Goal: Complete application form

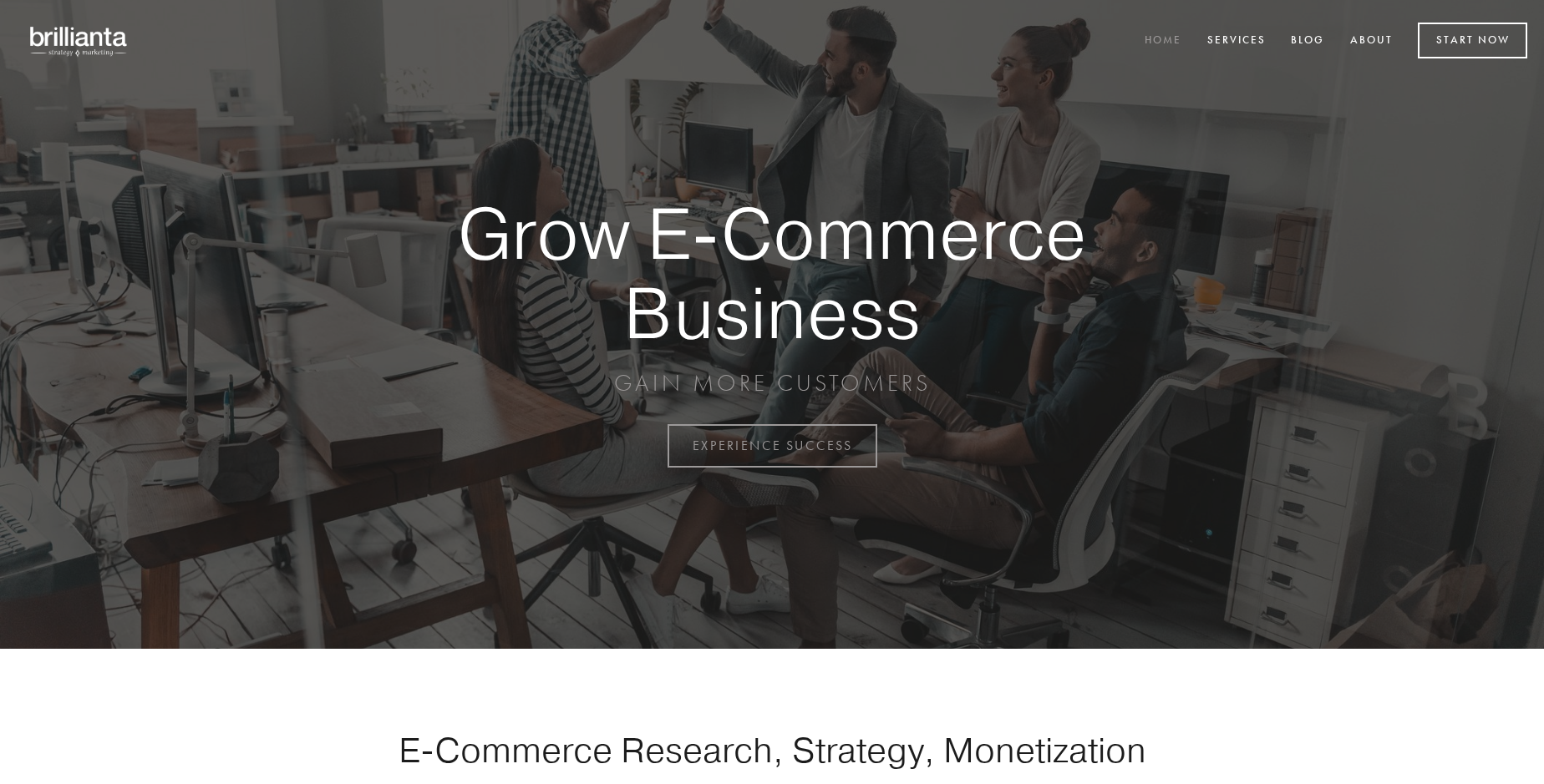
scroll to position [4378, 0]
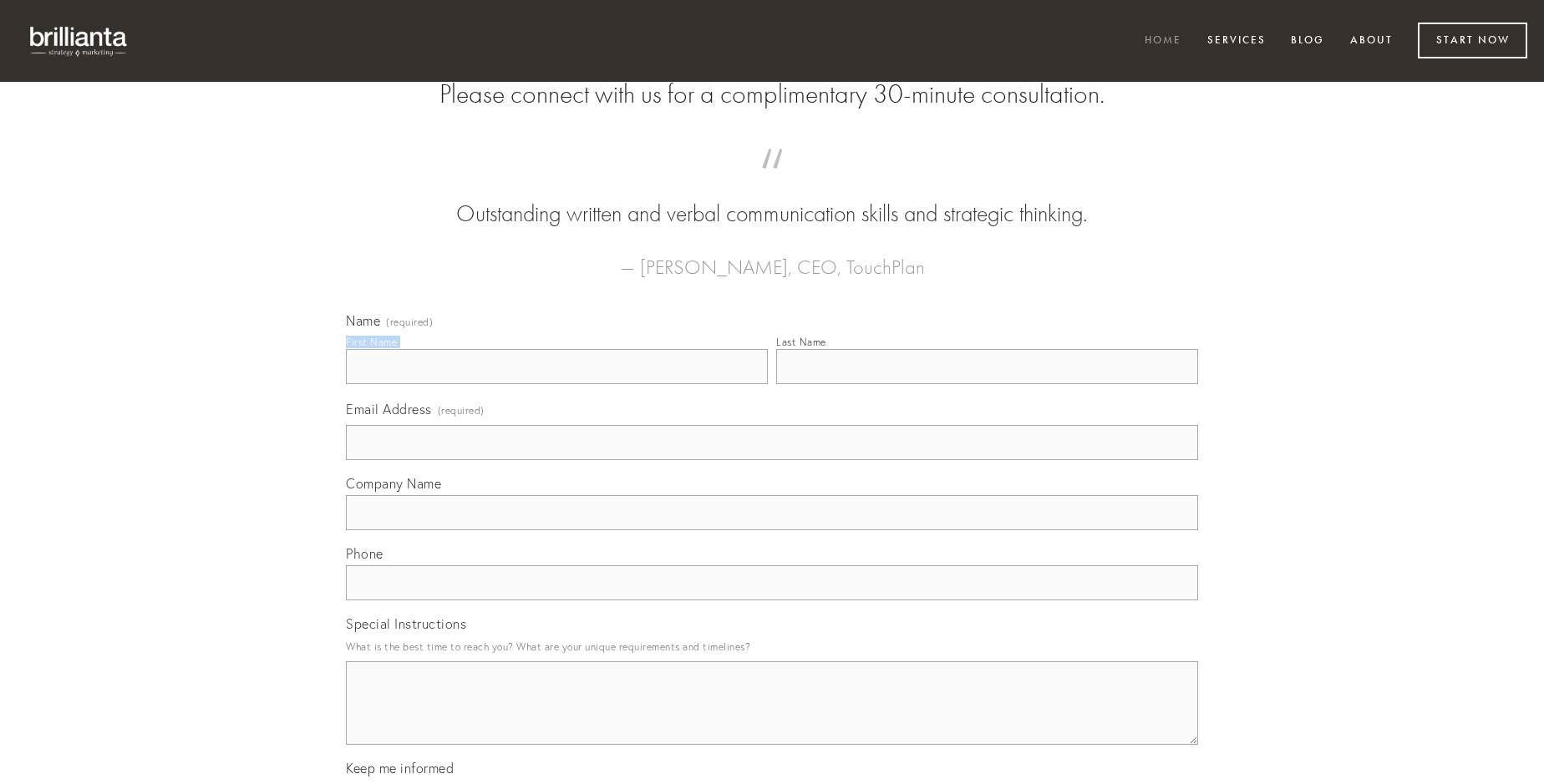
type input "[PERSON_NAME]"
click at [986, 384] on input "Last Name" at bounding box center [986, 366] width 422 height 35
type input "[PERSON_NAME]"
click at [772, 460] on input "Email Address (required)" at bounding box center [772, 442] width 853 height 35
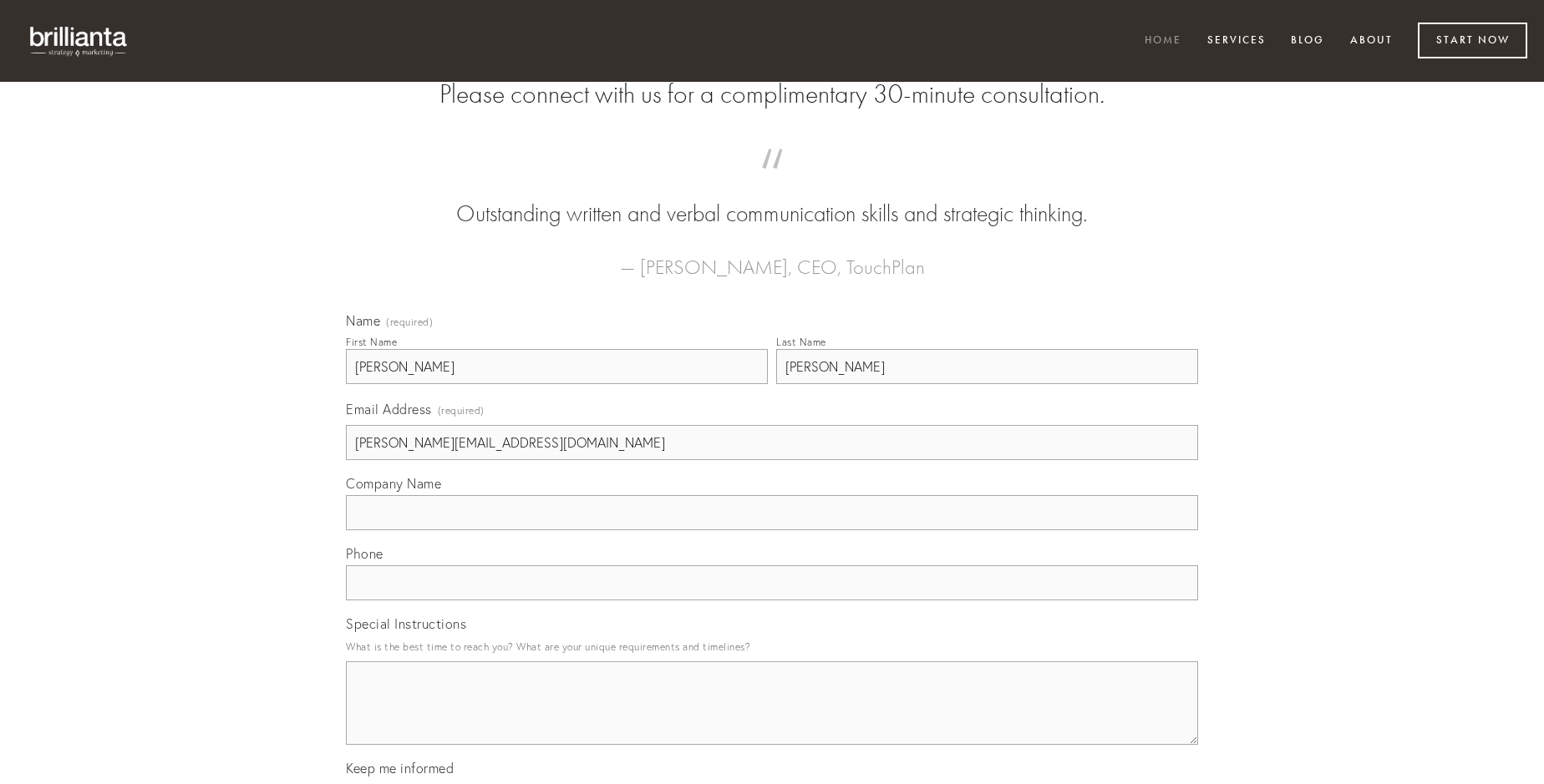
type input "[PERSON_NAME][EMAIL_ADDRESS][DOMAIN_NAME]"
click at [772, 530] on input "Company Name" at bounding box center [772, 512] width 853 height 35
type input "aestus"
click at [772, 600] on input "text" at bounding box center [772, 582] width 853 height 35
click at [772, 719] on textarea "Special Instructions" at bounding box center [772, 703] width 853 height 83
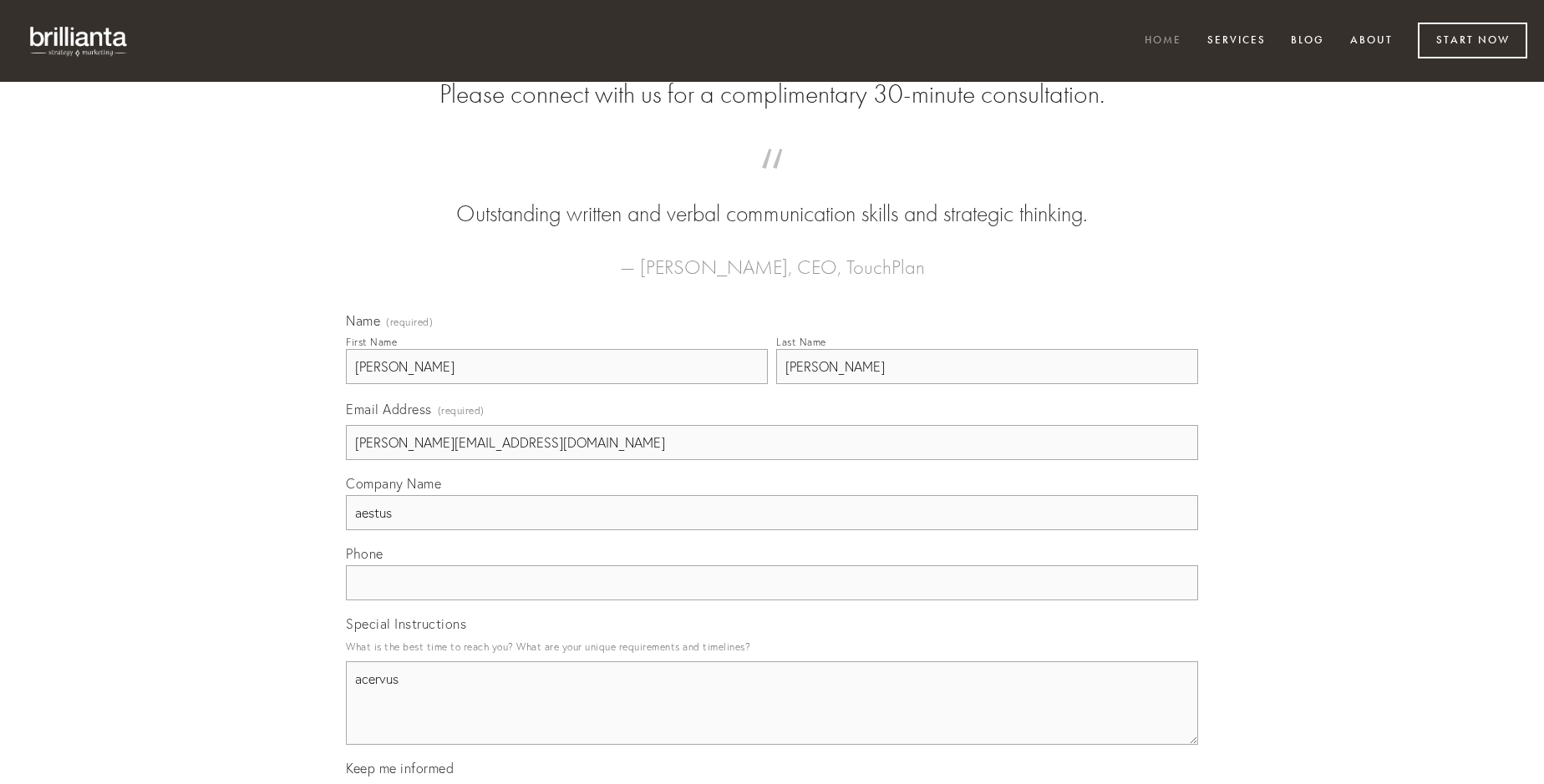
type textarea "acervus"
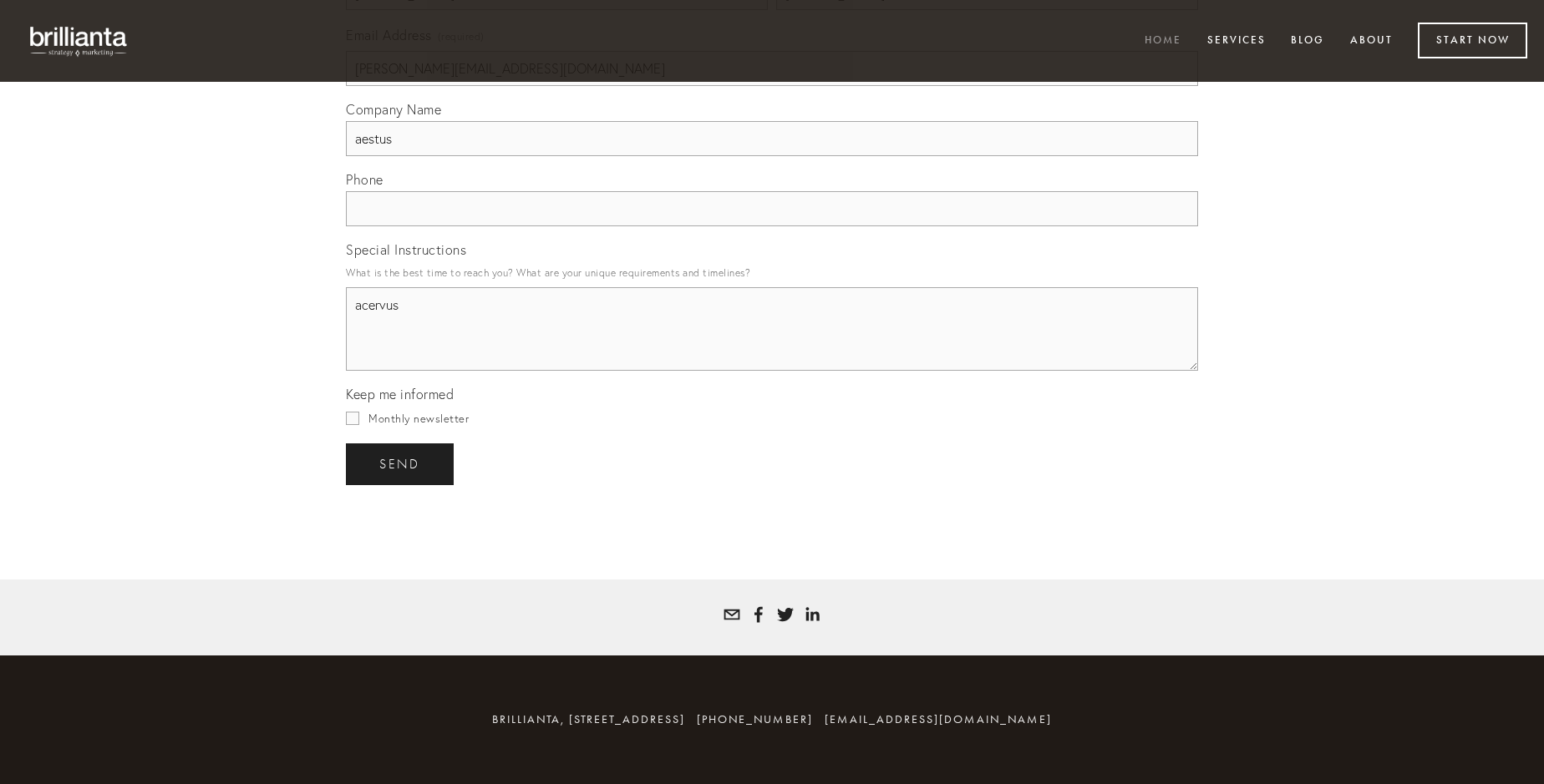
click at [401, 464] on span "send" at bounding box center [399, 465] width 41 height 15
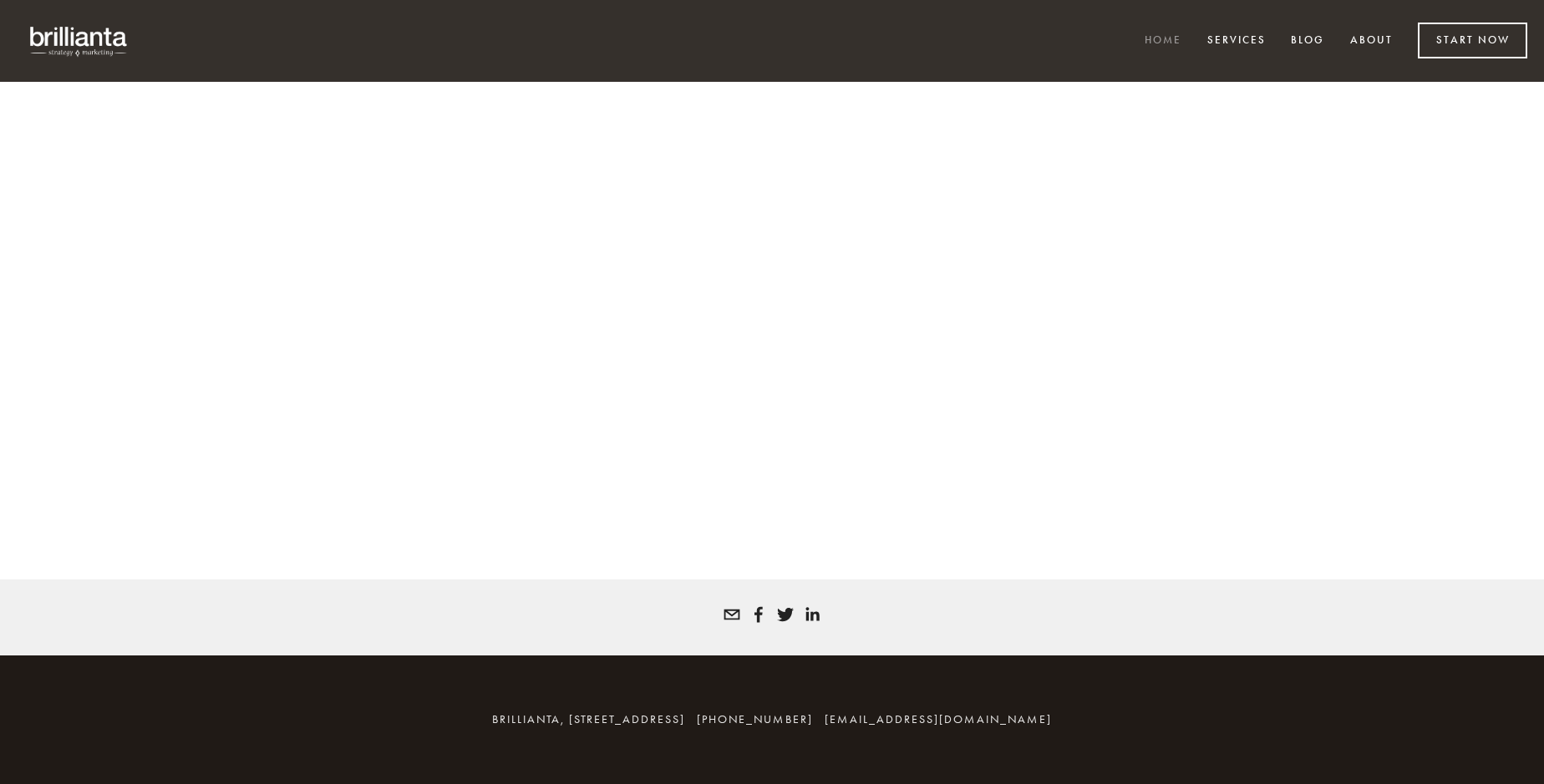
scroll to position [4355, 0]
